Goal: Information Seeking & Learning: Learn about a topic

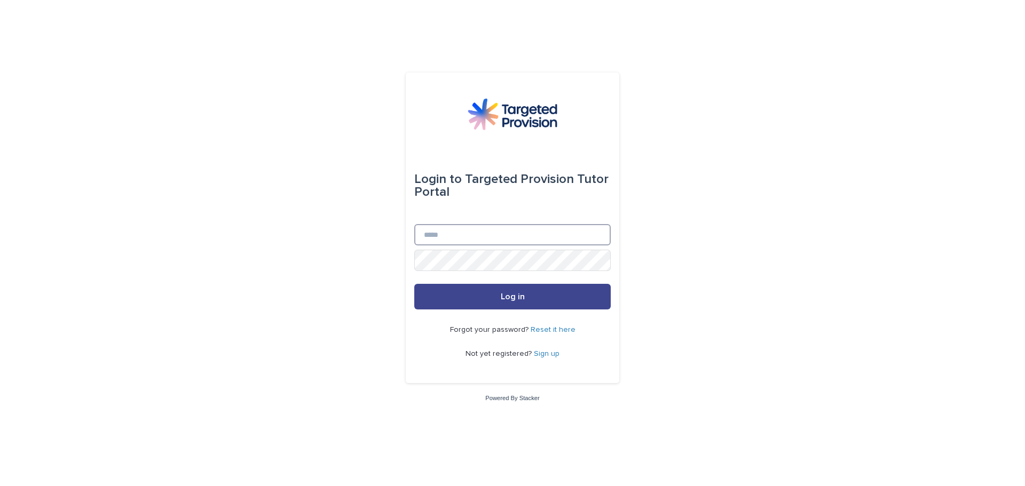
type input "**********"
click at [473, 296] on button "Log in" at bounding box center [512, 297] width 196 height 26
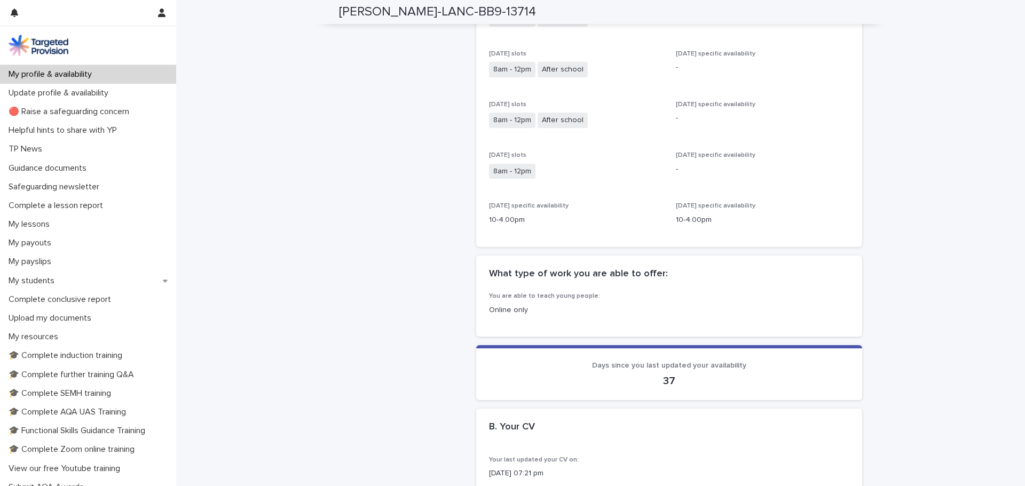
scroll to position [534, 0]
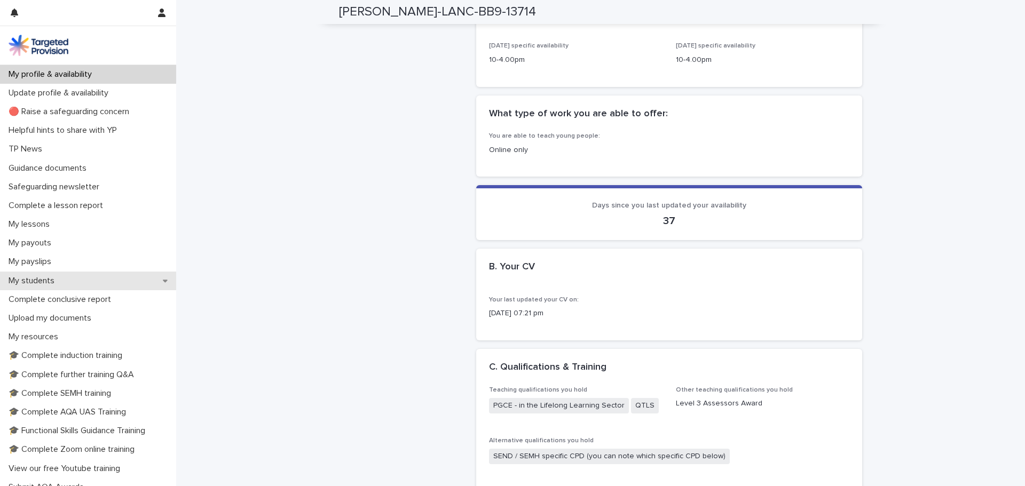
click at [52, 280] on p "My students" at bounding box center [33, 281] width 59 height 10
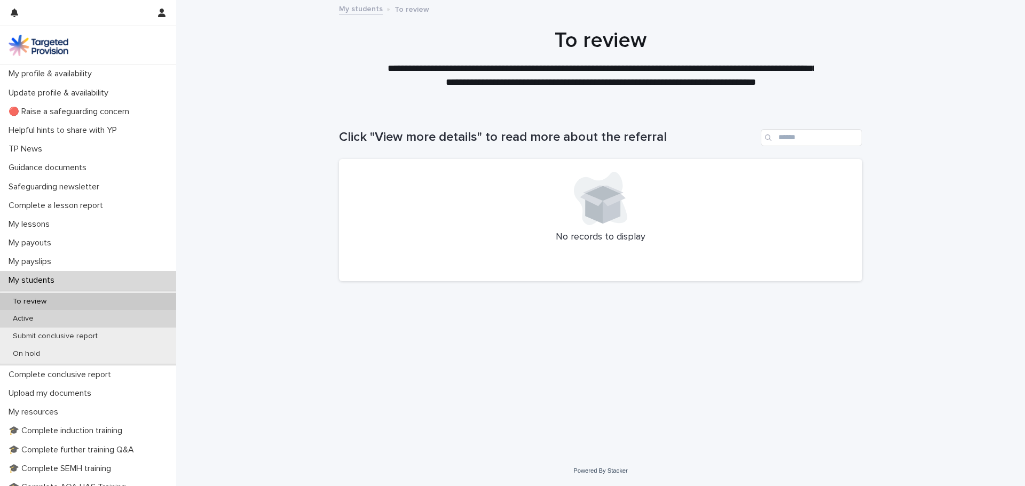
click at [38, 318] on p "Active" at bounding box center [23, 318] width 38 height 9
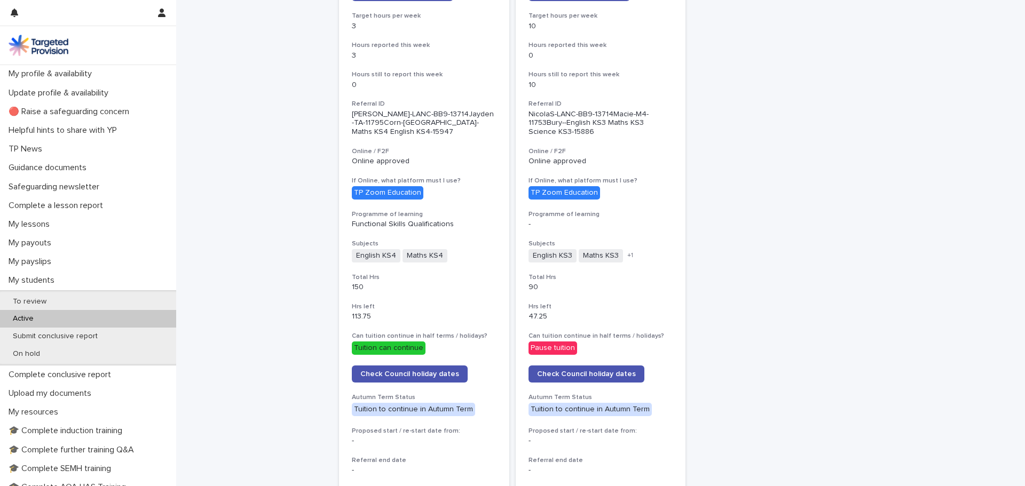
scroll to position [214, 0]
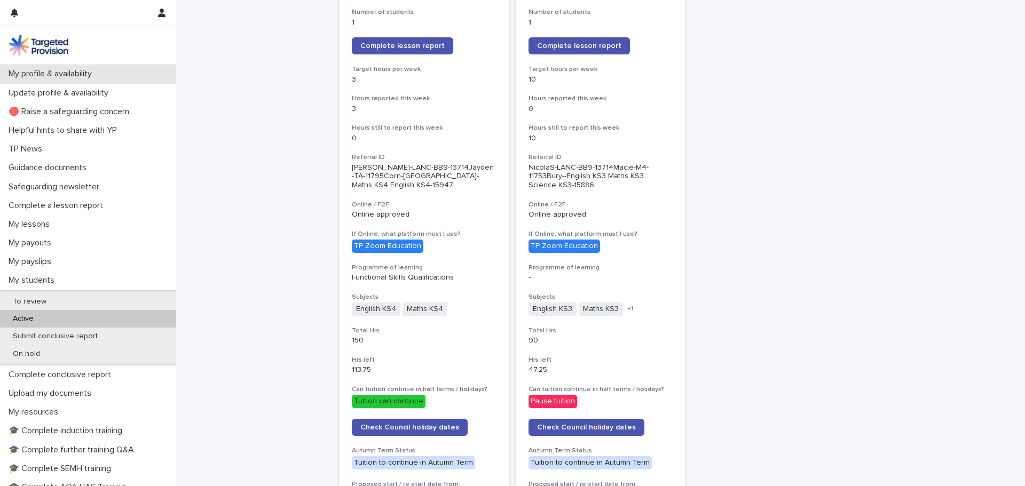
click at [33, 75] on p "My profile & availability" at bounding box center [52, 74] width 96 height 10
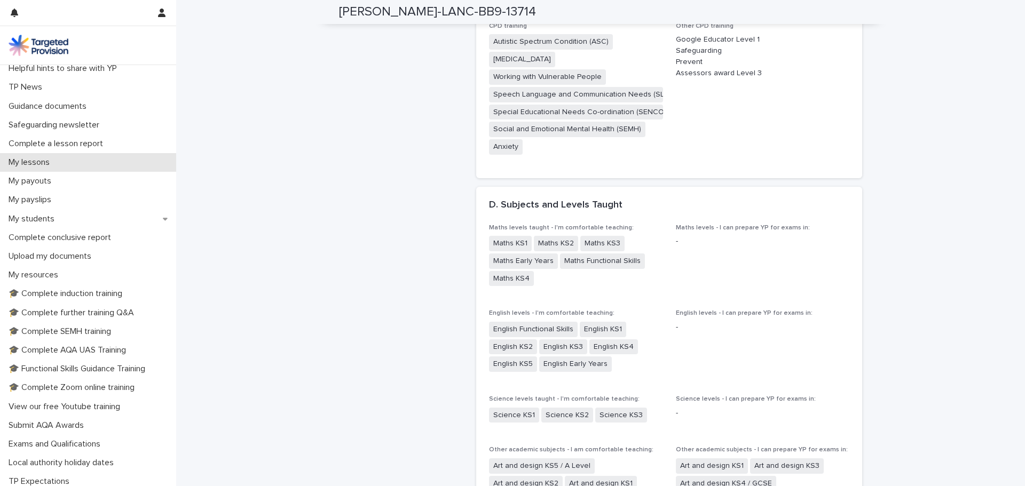
scroll to position [63, 0]
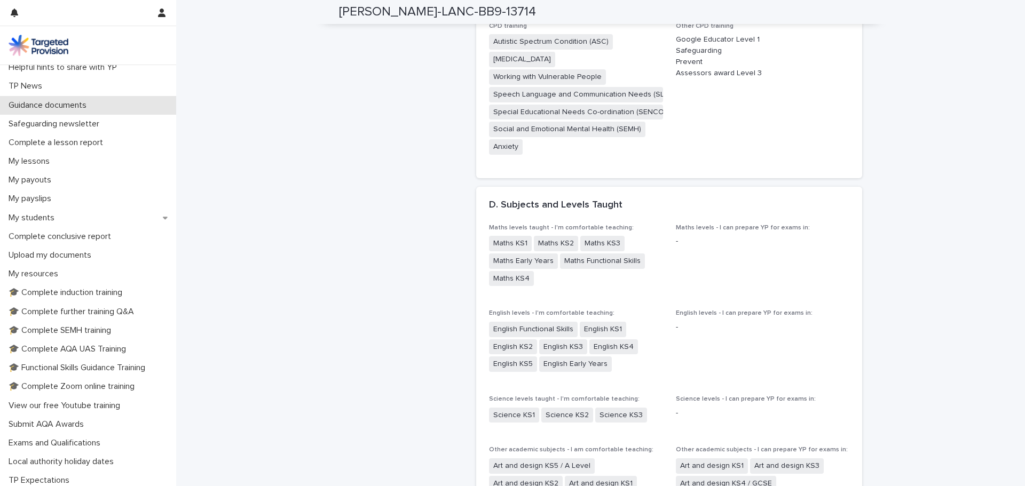
click at [37, 106] on p "Guidance documents" at bounding box center [49, 105] width 91 height 10
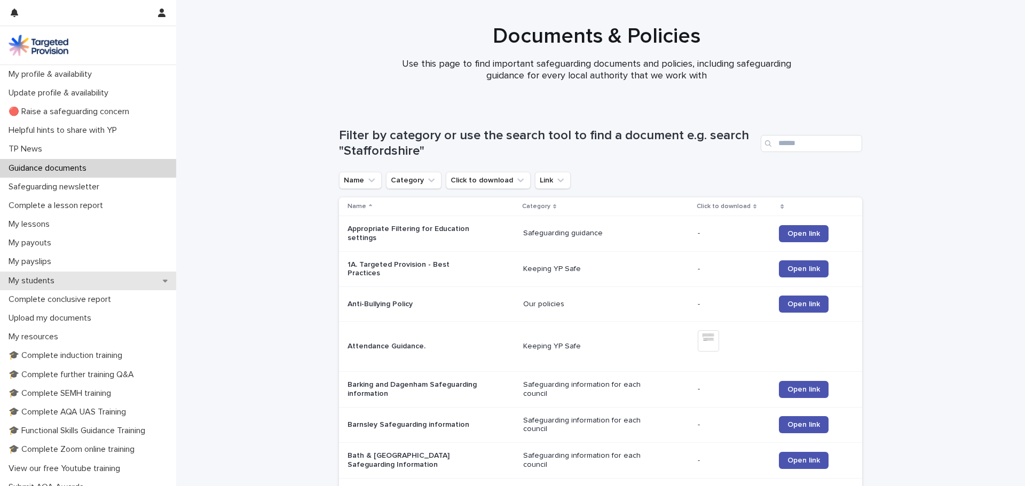
click at [33, 279] on p "My students" at bounding box center [33, 281] width 59 height 10
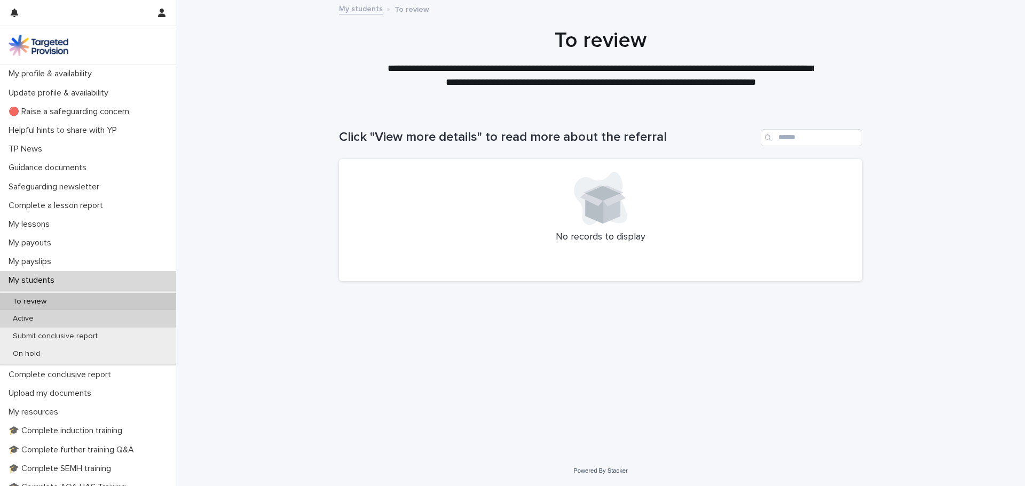
click at [30, 322] on p "Active" at bounding box center [23, 318] width 38 height 9
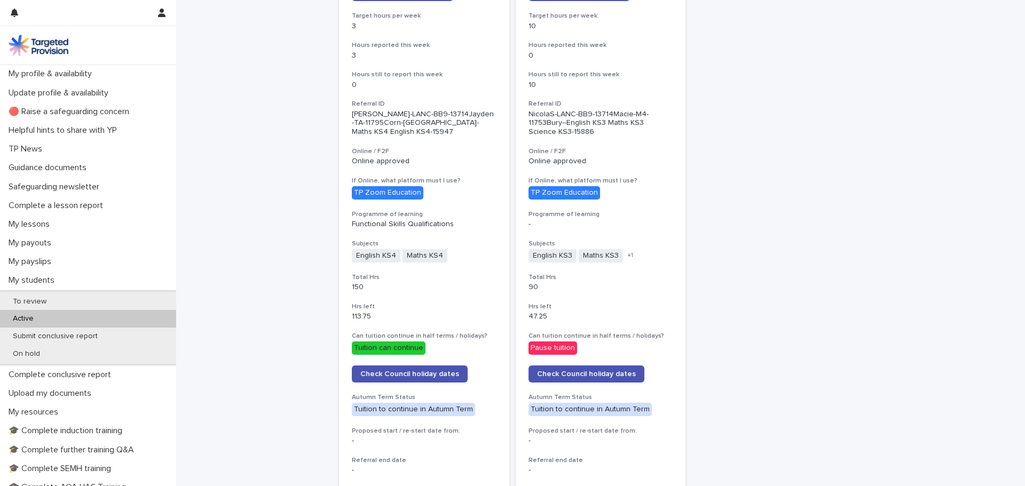
scroll to position [107, 0]
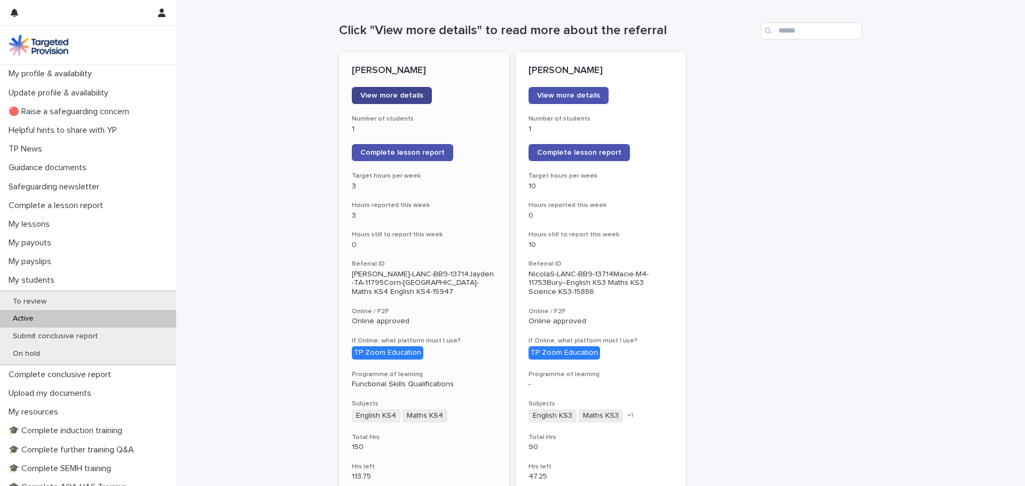
click at [381, 94] on span "View more details" at bounding box center [391, 95] width 63 height 7
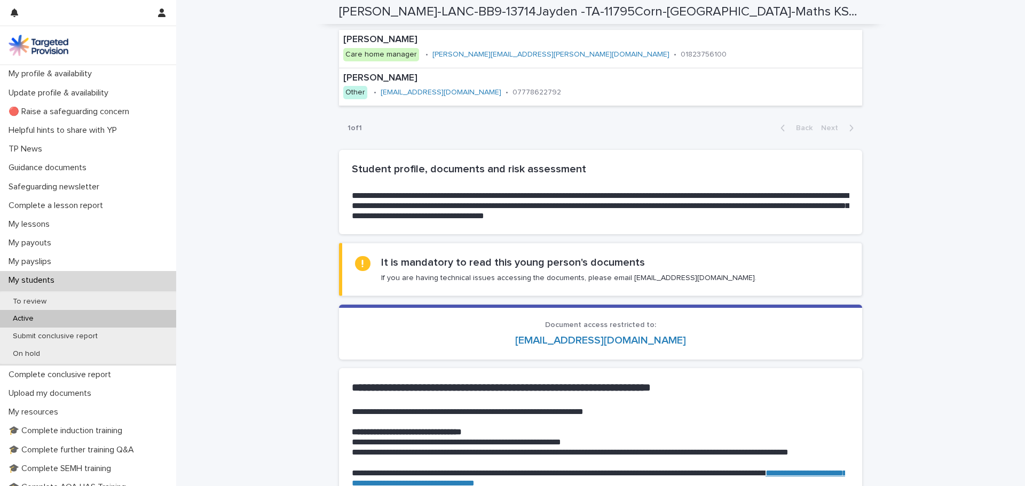
scroll to position [907, 0]
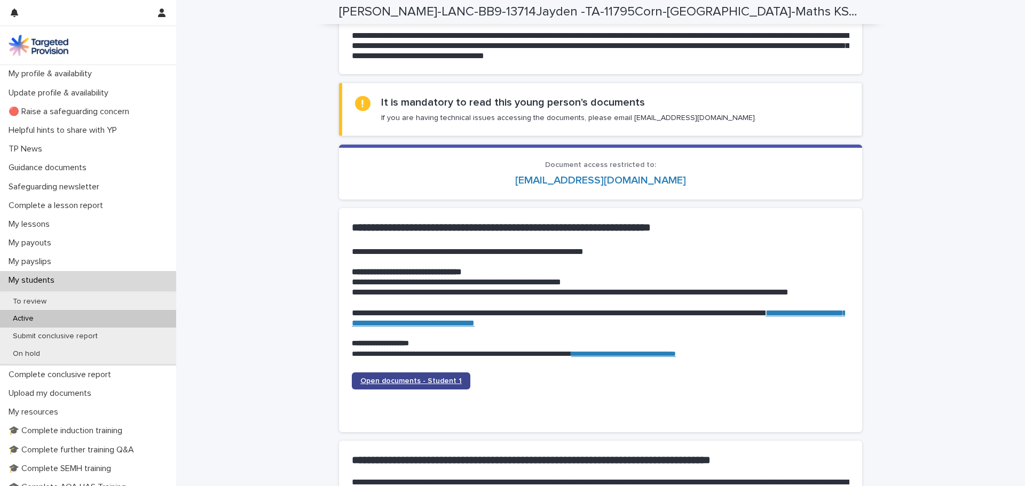
click at [378, 381] on span "Open documents - Student 1" at bounding box center [410, 380] width 101 height 7
